Goal: Information Seeking & Learning: Compare options

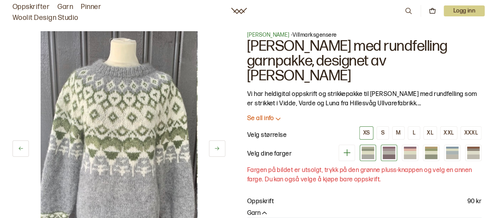
click at [387, 155] on div at bounding box center [389, 157] width 12 height 5
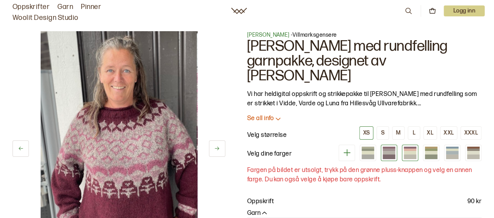
click at [408, 155] on div at bounding box center [410, 157] width 12 height 5
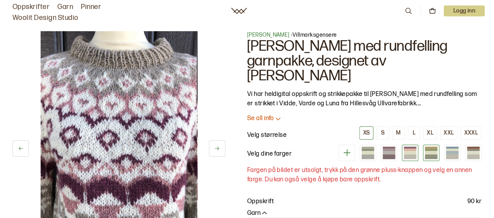
click at [428, 155] on div at bounding box center [431, 157] width 12 height 5
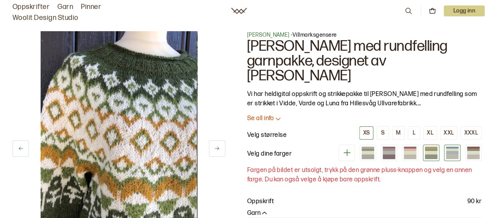
click at [450, 155] on div at bounding box center [452, 157] width 12 height 5
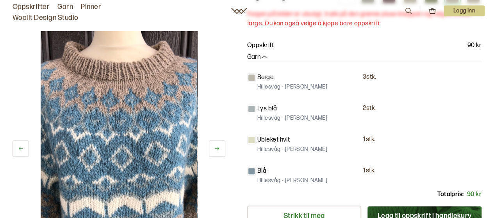
scroll to position [195, 0]
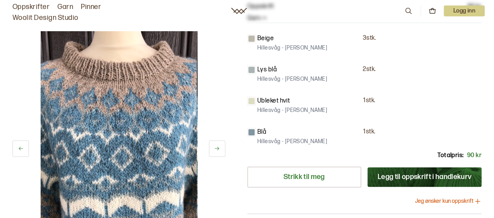
click at [223, 147] on button at bounding box center [217, 149] width 16 height 16
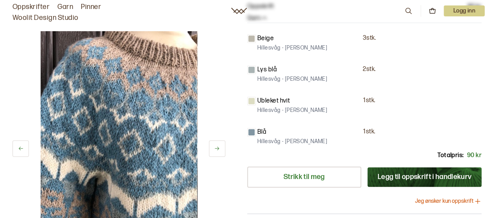
click at [223, 147] on button at bounding box center [217, 149] width 16 height 16
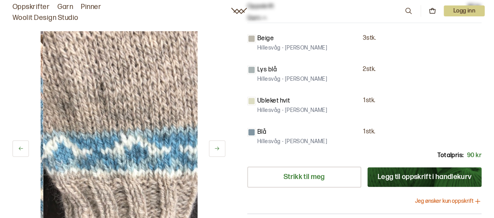
click at [223, 146] on button at bounding box center [217, 149] width 16 height 16
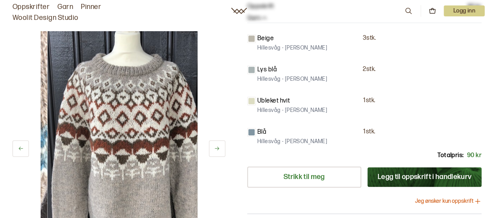
click at [223, 146] on button at bounding box center [217, 149] width 16 height 16
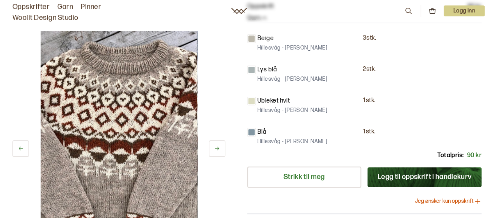
click at [223, 146] on button at bounding box center [217, 149] width 16 height 16
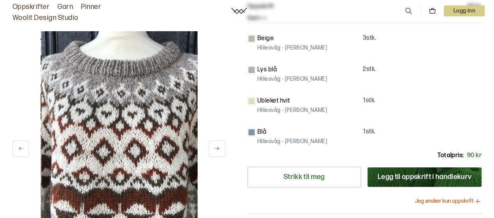
click at [223, 146] on button at bounding box center [217, 149] width 16 height 16
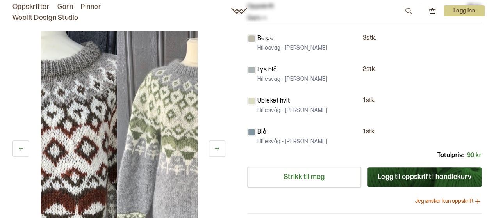
click at [223, 146] on button at bounding box center [217, 149] width 16 height 16
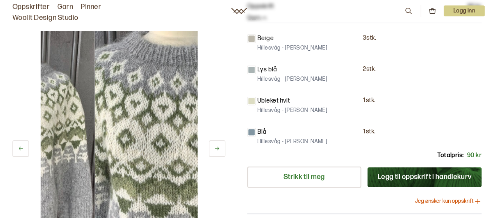
click at [223, 146] on button at bounding box center [217, 149] width 16 height 16
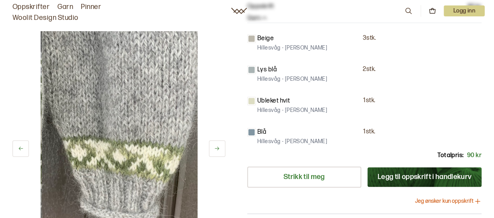
click at [223, 146] on button at bounding box center [217, 149] width 16 height 16
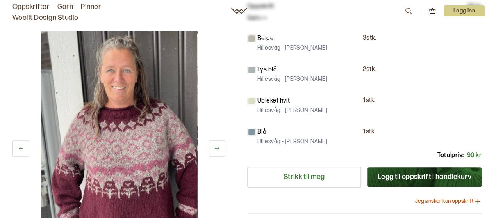
click at [223, 146] on button at bounding box center [217, 149] width 16 height 16
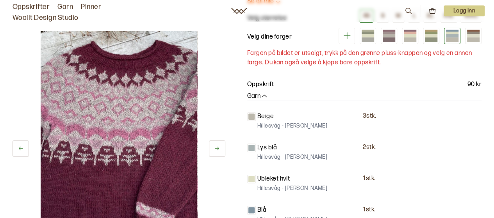
scroll to position [0, 0]
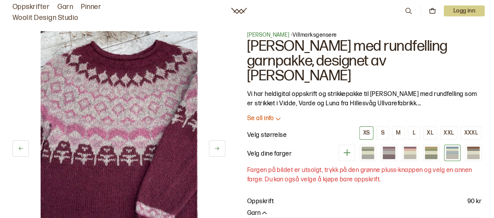
click at [370, 155] on div at bounding box center [368, 157] width 12 height 5
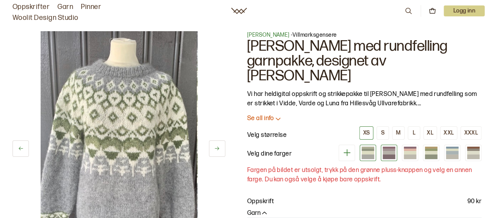
click at [391, 149] on div at bounding box center [389, 150] width 12 height 2
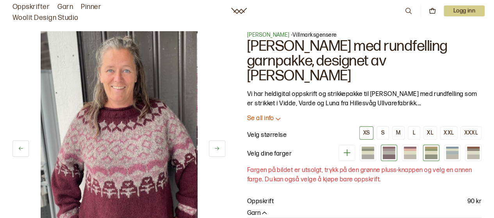
click at [428, 151] on div at bounding box center [431, 153] width 12 height 4
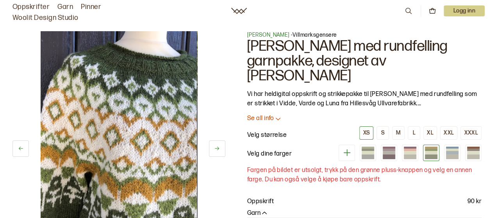
scroll to position [39, 0]
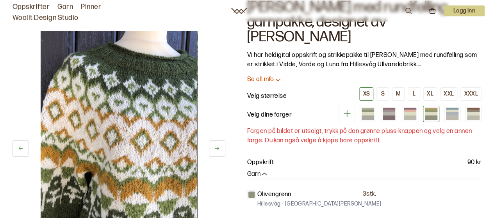
drag, startPoint x: 107, startPoint y: 151, endPoint x: 107, endPoint y: 146, distance: 4.7
click at [107, 150] on img at bounding box center [119, 148] width 156 height 235
click at [212, 148] on button at bounding box center [217, 149] width 16 height 16
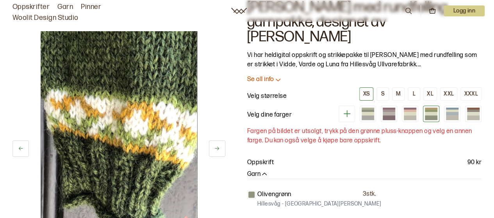
click at [212, 148] on button at bounding box center [217, 149] width 16 height 16
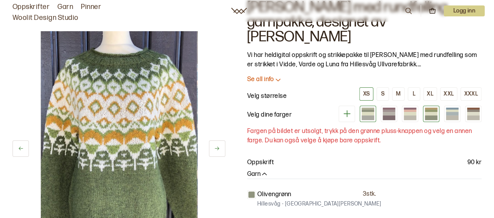
click at [367, 112] on div at bounding box center [368, 114] width 12 height 4
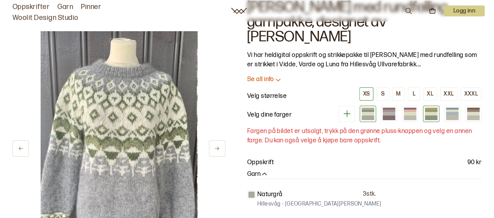
click at [431, 110] on div at bounding box center [431, 111] width 12 height 2
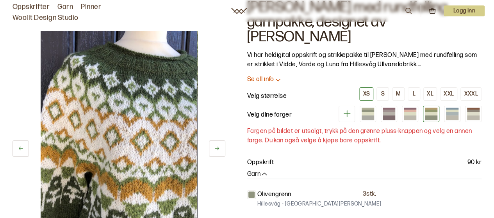
drag, startPoint x: 212, startPoint y: 142, endPoint x: 295, endPoint y: 118, distance: 85.9
click at [216, 139] on div "10 av 18" at bounding box center [118, 140] width 213 height 218
click at [373, 112] on div at bounding box center [368, 114] width 12 height 4
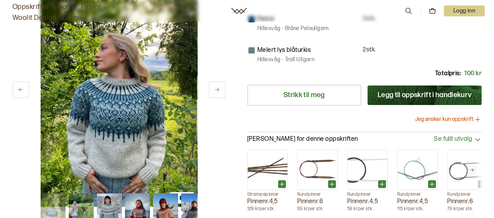
scroll to position [312, 0]
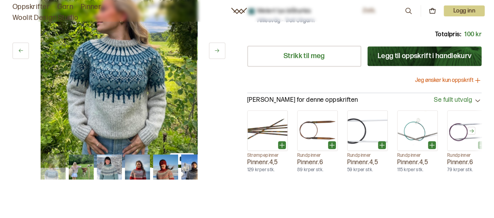
click at [105, 166] on img at bounding box center [109, 167] width 25 height 25
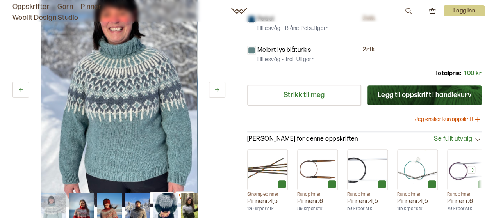
scroll to position [234, 0]
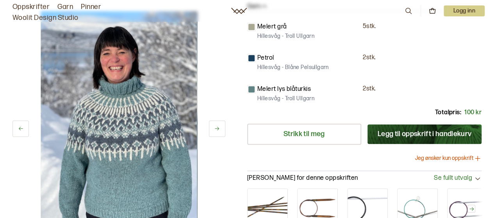
click at [219, 124] on button at bounding box center [217, 129] width 16 height 16
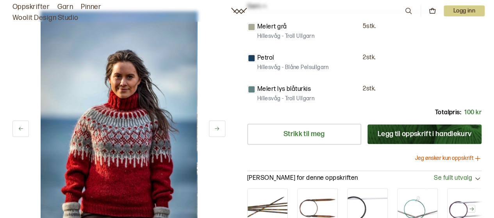
click at [219, 124] on button at bounding box center [217, 129] width 16 height 16
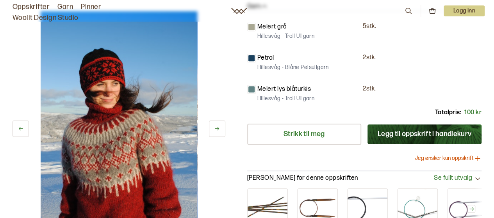
click at [24, 128] on button at bounding box center [20, 129] width 16 height 16
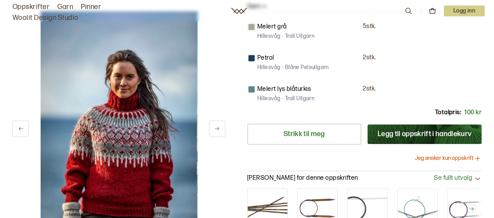
click at [218, 129] on icon at bounding box center [217, 129] width 6 height 6
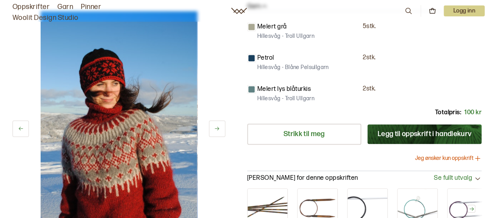
click at [218, 129] on icon at bounding box center [217, 129] width 6 height 6
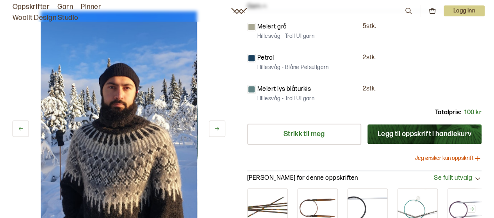
click at [218, 129] on icon at bounding box center [217, 129] width 6 height 6
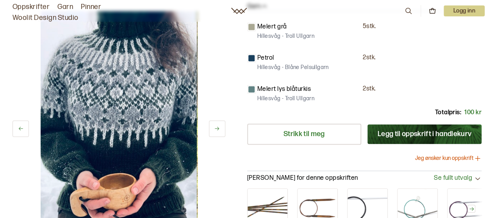
click at [218, 129] on icon at bounding box center [217, 129] width 6 height 6
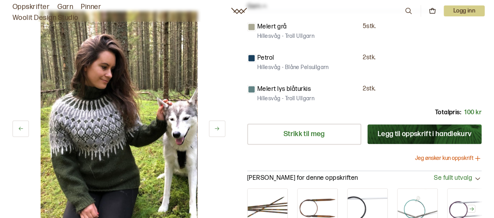
click at [218, 129] on icon at bounding box center [217, 129] width 6 height 6
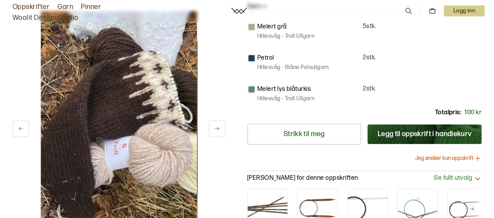
click at [218, 129] on icon at bounding box center [217, 129] width 6 height 6
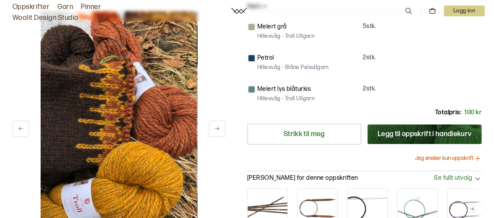
click at [218, 129] on icon at bounding box center [217, 129] width 6 height 6
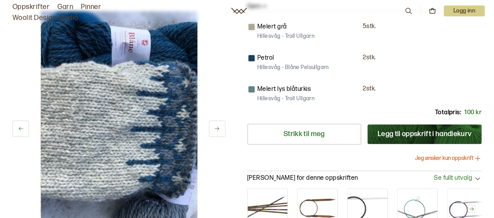
click at [218, 129] on icon at bounding box center [217, 129] width 6 height 6
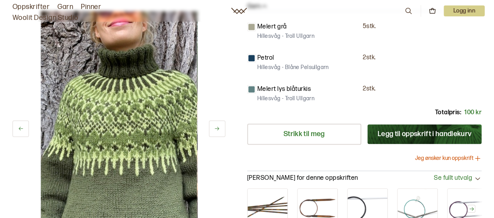
click at [218, 129] on icon at bounding box center [217, 129] width 6 height 6
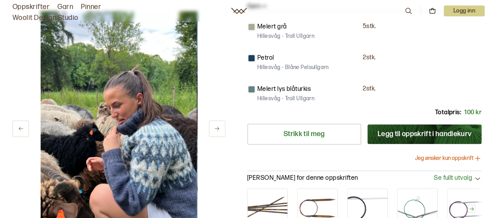
click at [218, 129] on icon at bounding box center [217, 129] width 6 height 6
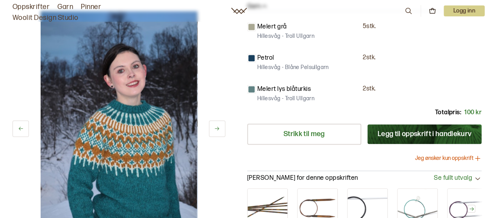
click at [218, 129] on icon at bounding box center [217, 129] width 6 height 6
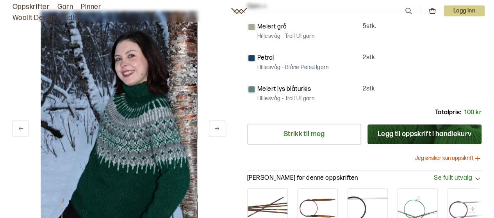
click at [218, 129] on icon at bounding box center [217, 129] width 6 height 6
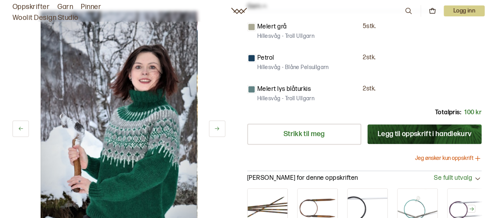
click at [218, 129] on icon at bounding box center [217, 129] width 6 height 6
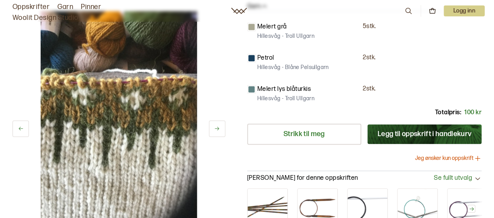
click at [218, 129] on icon at bounding box center [217, 129] width 6 height 6
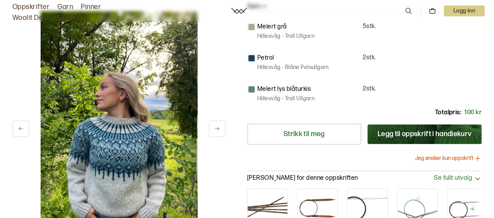
click at [218, 129] on icon at bounding box center [217, 129] width 6 height 6
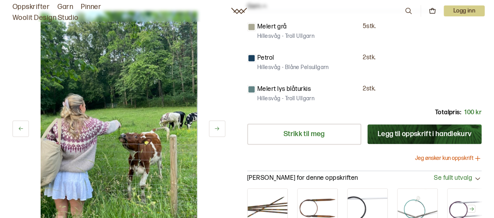
click at [86, 137] on img at bounding box center [119, 128] width 156 height 235
click at [220, 124] on button at bounding box center [217, 129] width 16 height 16
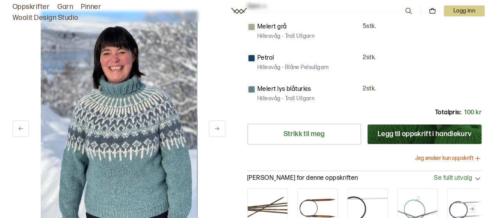
click at [22, 127] on icon at bounding box center [21, 129] width 6 height 6
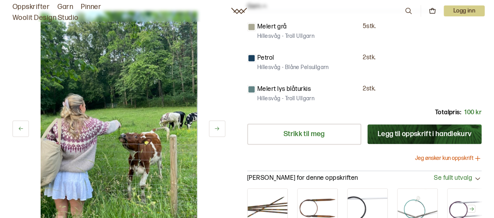
click at [83, 131] on img at bounding box center [119, 128] width 156 height 235
